Goal: Find specific page/section: Find specific page/section

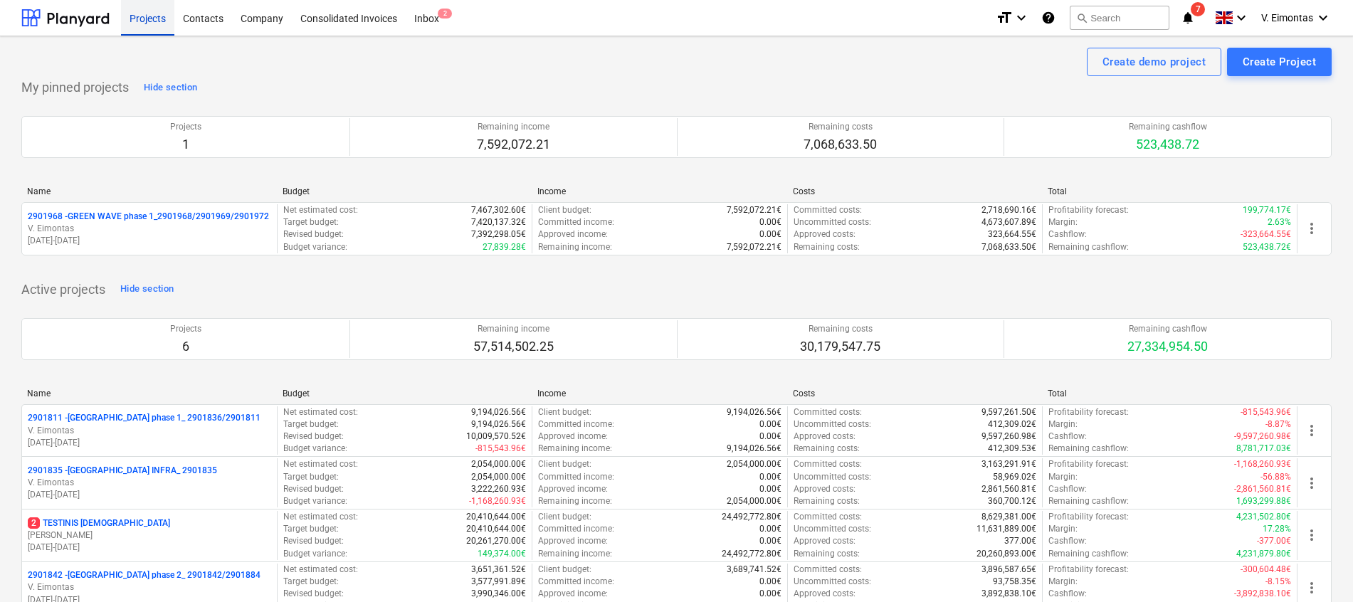
click at [157, 9] on div "Projects" at bounding box center [147, 17] width 53 height 36
click at [1155, 19] on button "search Search" at bounding box center [1120, 18] width 100 height 24
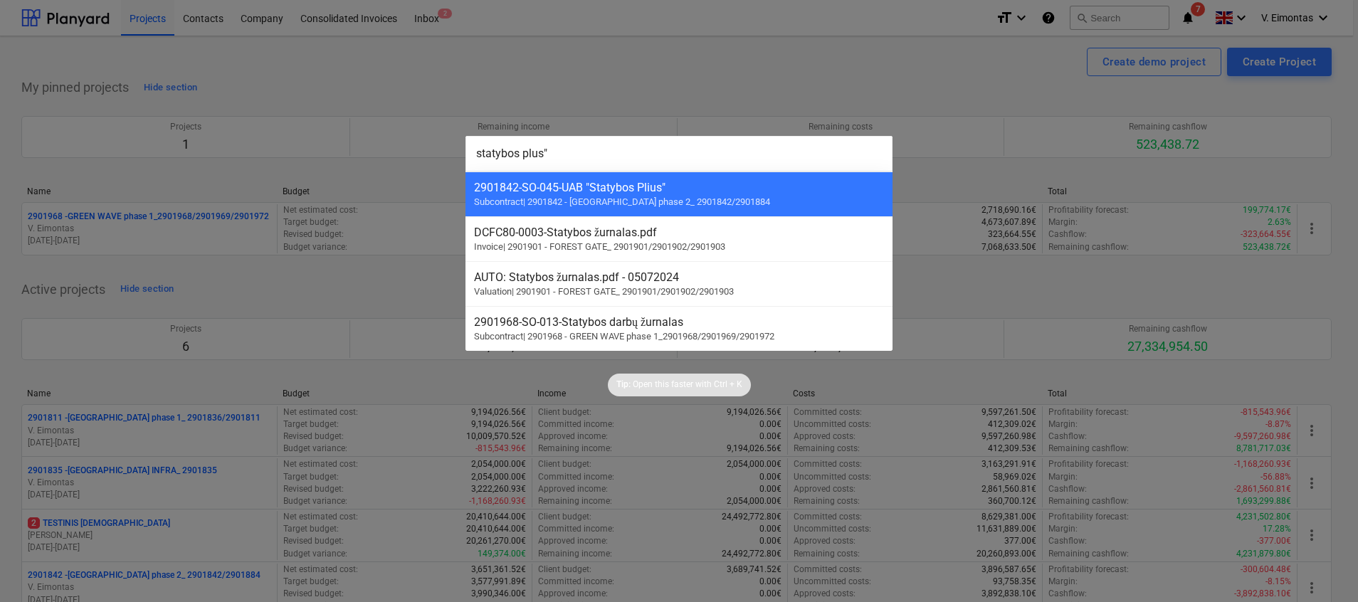
click at [534, 154] on input "statybos plus"" at bounding box center [679, 154] width 427 height 36
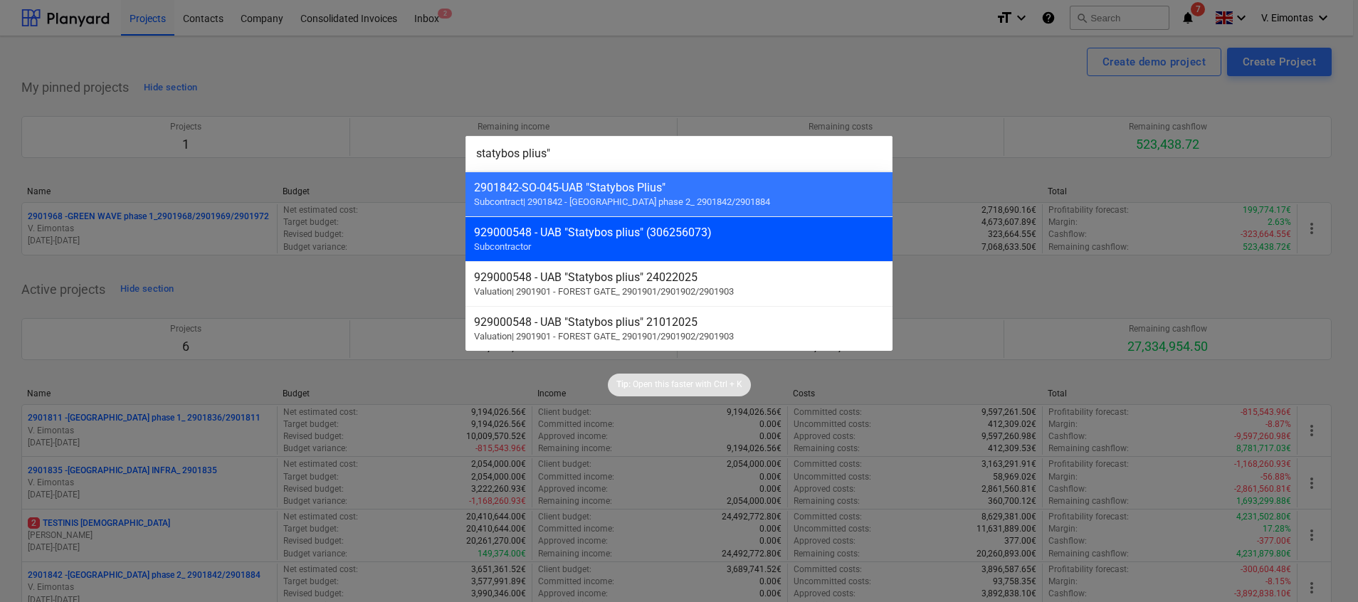
type input "statybos plius""
click at [535, 247] on div "929000548 - UAB "Statybos plius" (306256073) Subcontractor" at bounding box center [679, 238] width 427 height 45
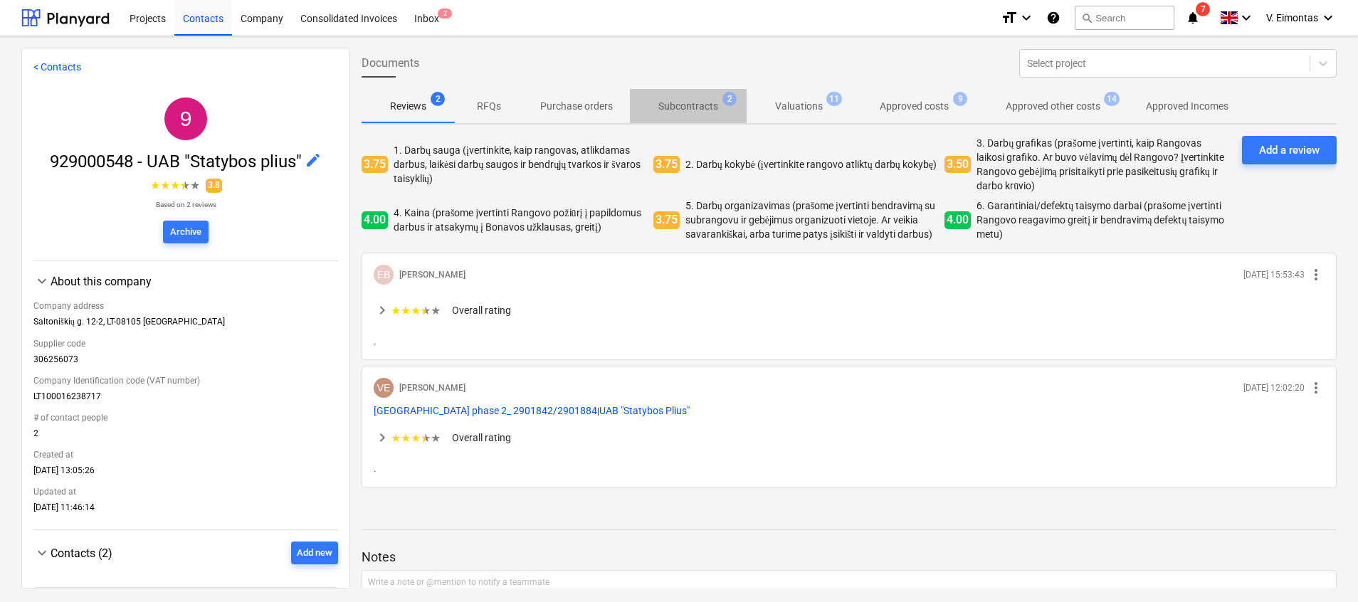
click at [691, 104] on p "Subcontracts" at bounding box center [688, 106] width 60 height 15
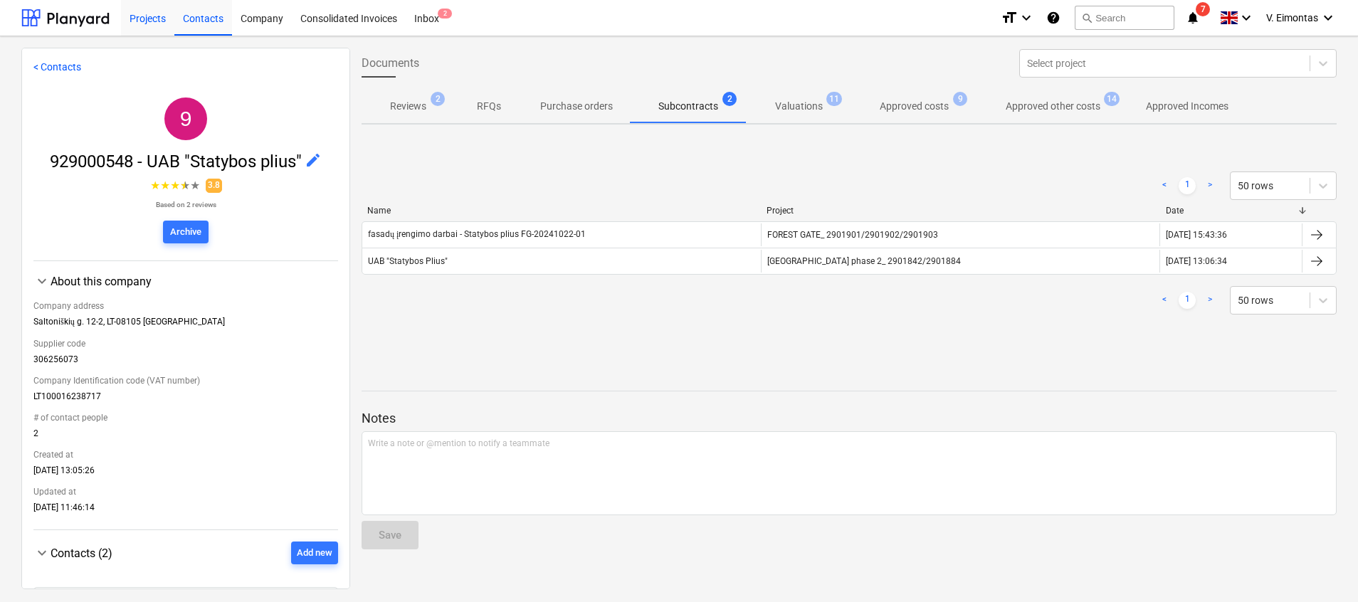
click at [132, 11] on div "Projects" at bounding box center [147, 17] width 53 height 36
